Goal: Task Accomplishment & Management: Manage account settings

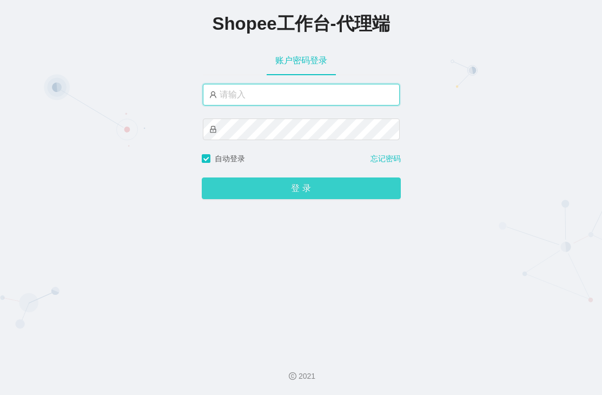
type input "xjp5"
click at [264, 197] on button "登 录" at bounding box center [301, 188] width 199 height 22
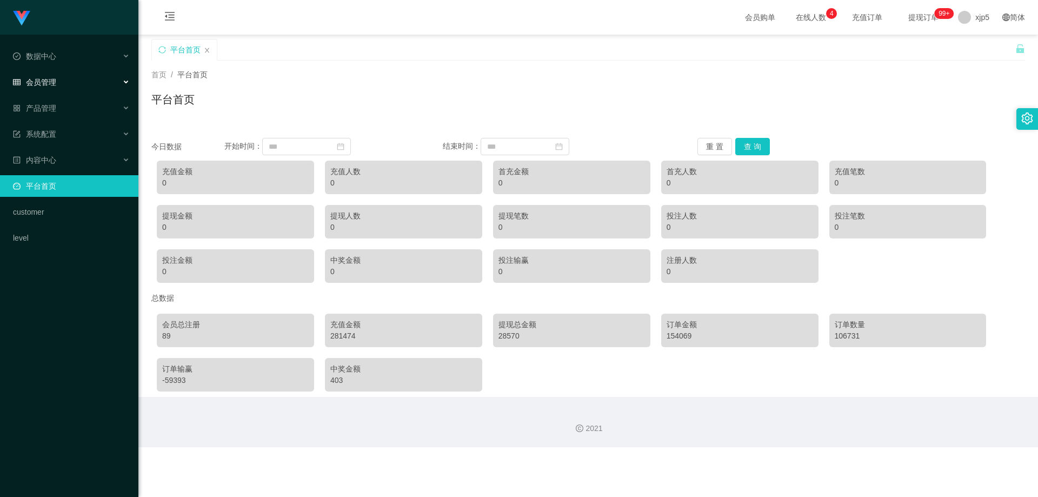
click at [63, 78] on div "会员管理" at bounding box center [69, 82] width 138 height 22
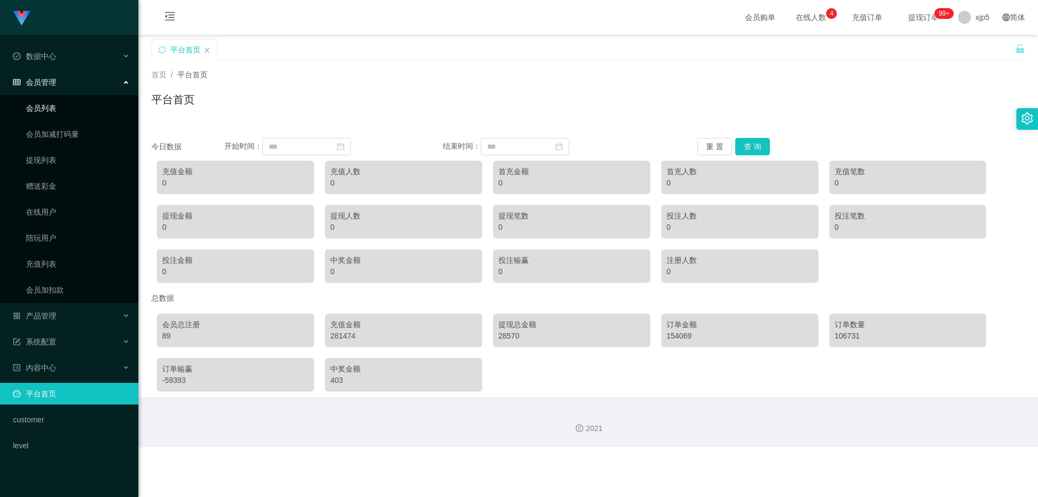
click at [49, 108] on link "会员列表" at bounding box center [78, 108] width 104 height 22
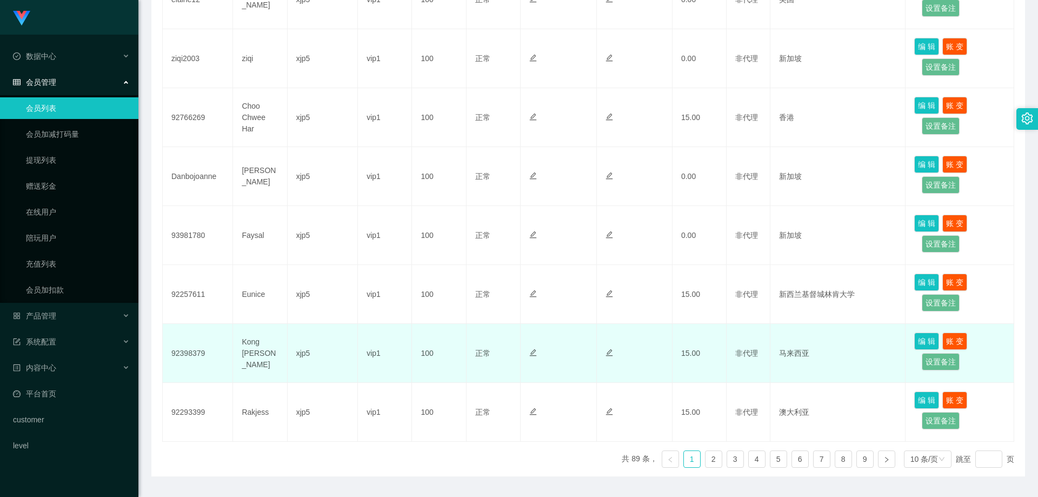
scroll to position [462, 0]
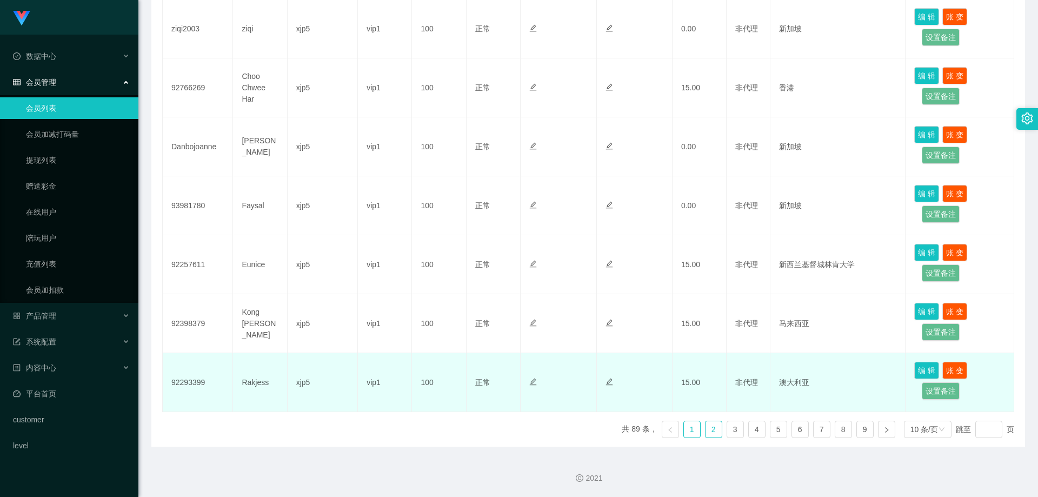
drag, startPoint x: 707, startPoint y: 423, endPoint x: 709, endPoint y: 406, distance: 17.4
click at [707, 423] on link "2" at bounding box center [714, 429] width 16 height 16
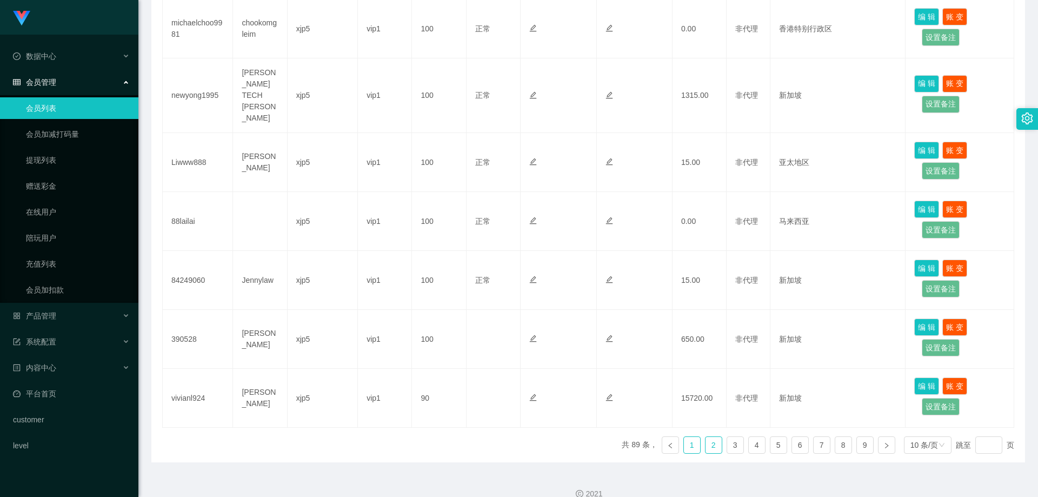
click at [684, 437] on link "1" at bounding box center [692, 445] width 16 height 16
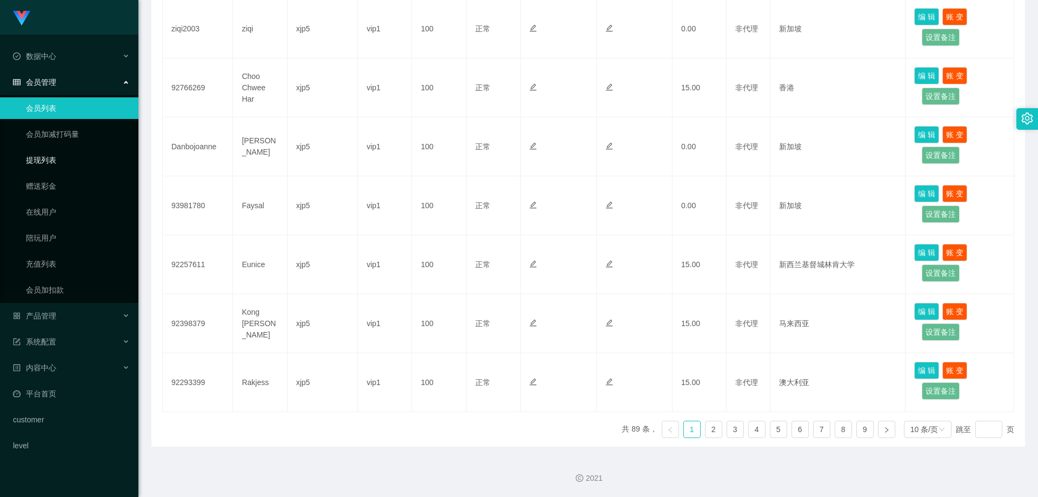
click at [64, 162] on link "提现列表" at bounding box center [78, 160] width 104 height 22
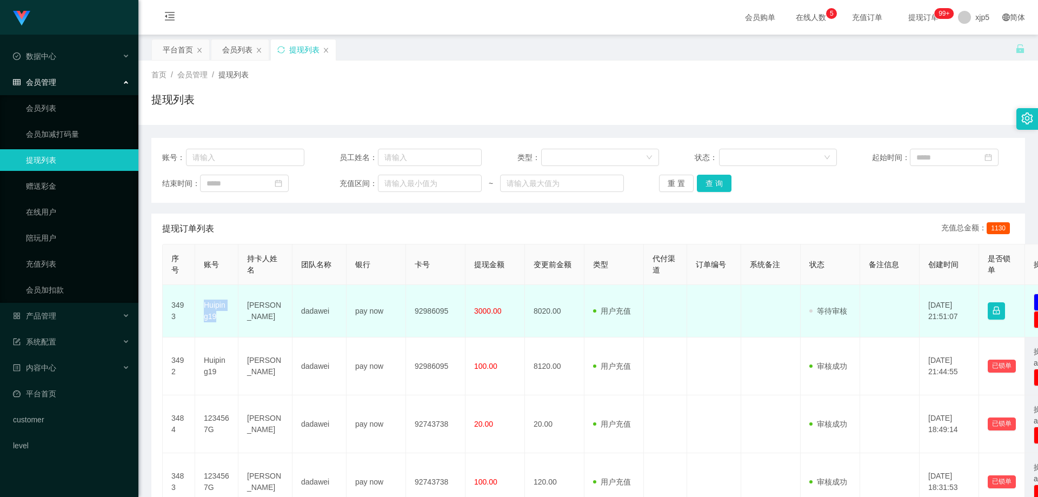
drag, startPoint x: 223, startPoint y: 321, endPoint x: 202, endPoint y: 309, distance: 24.4
click at [202, 309] on td "Huiping19" at bounding box center [216, 311] width 43 height 52
copy td "Huiping19"
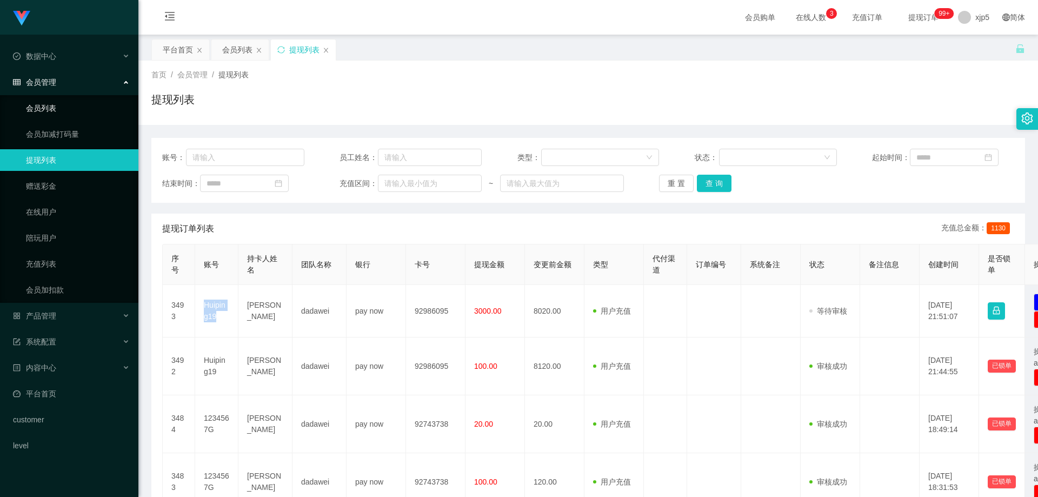
click at [62, 112] on link "会员列表" at bounding box center [78, 108] width 104 height 22
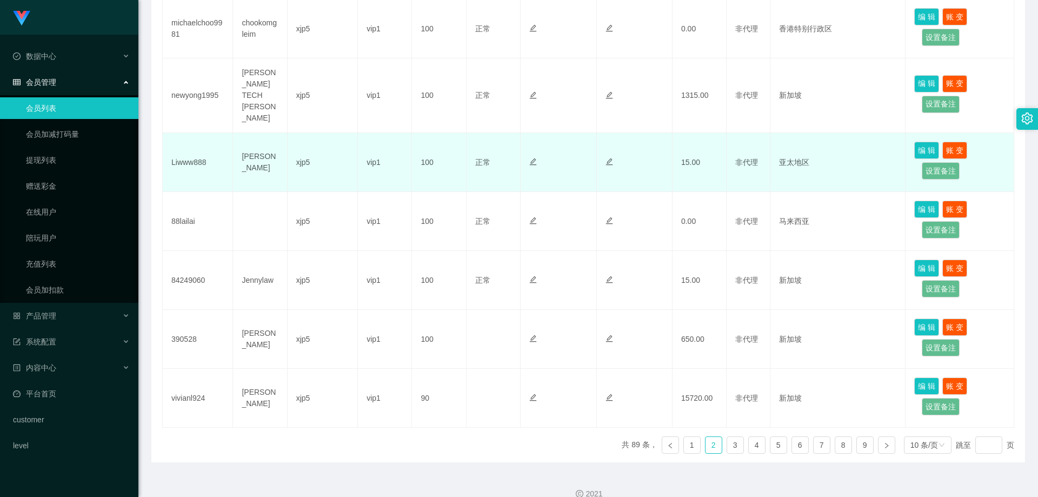
scroll to position [246, 0]
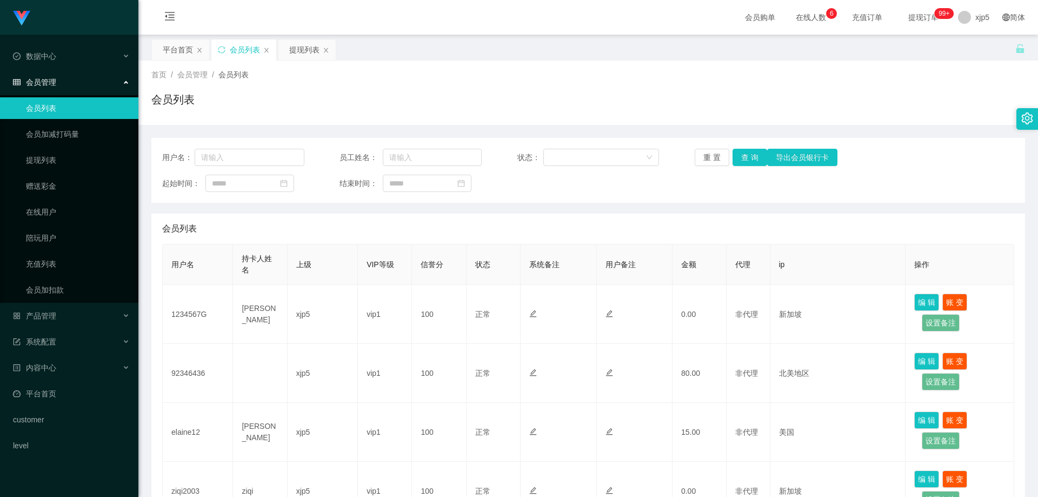
scroll to position [216, 0]
